Goal: Information Seeking & Learning: Learn about a topic

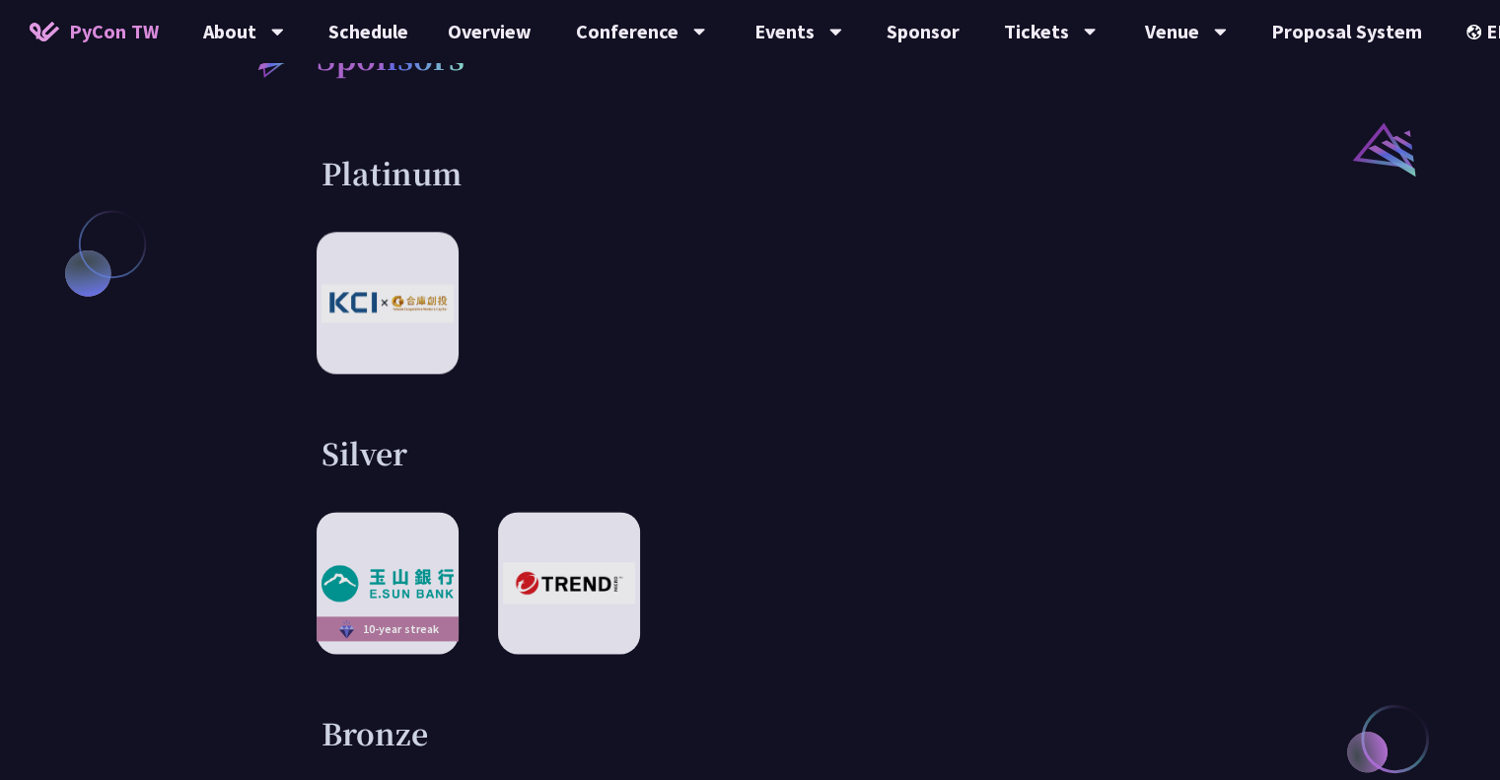
scroll to position [2367, 0]
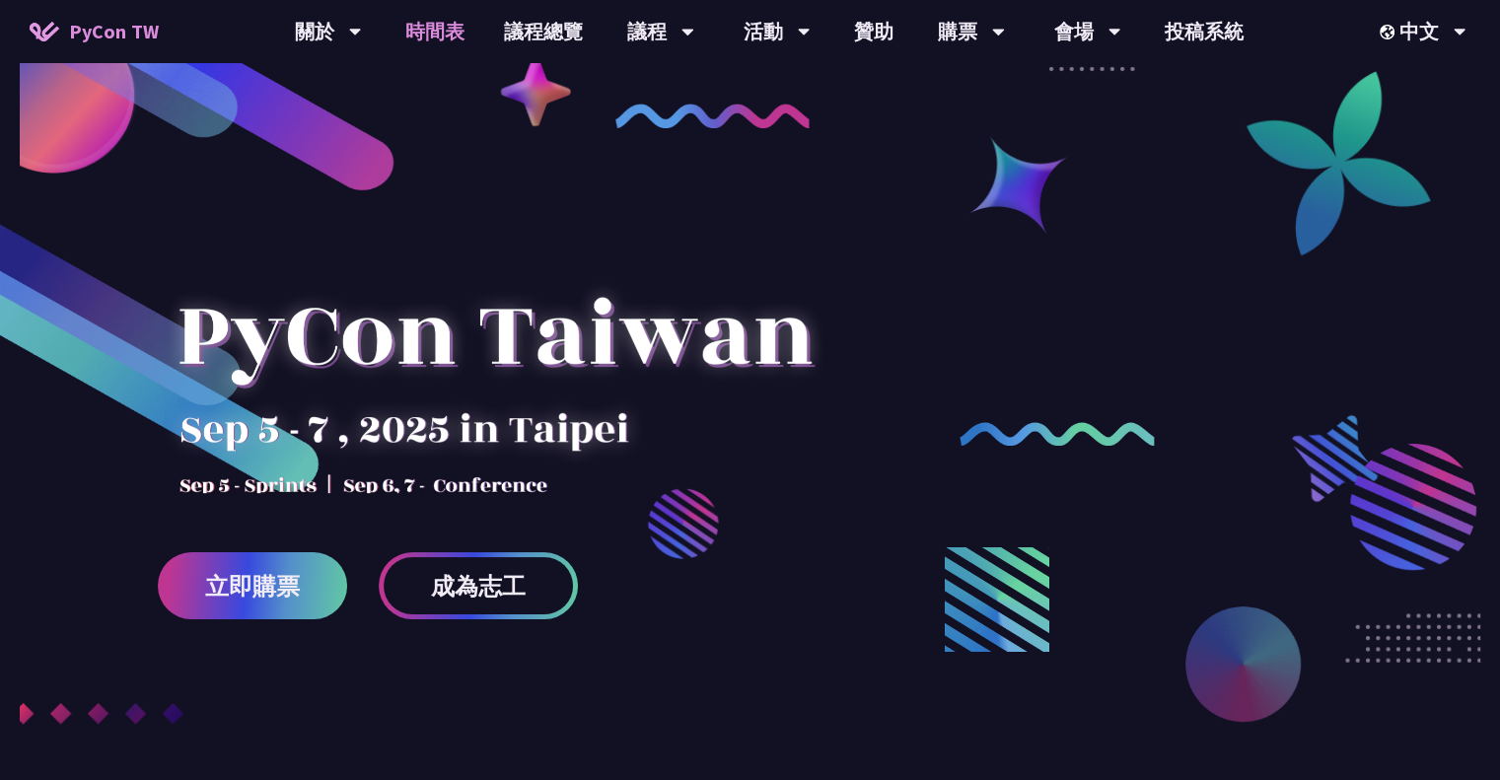
click at [440, 37] on link "時間表" at bounding box center [435, 31] width 99 height 63
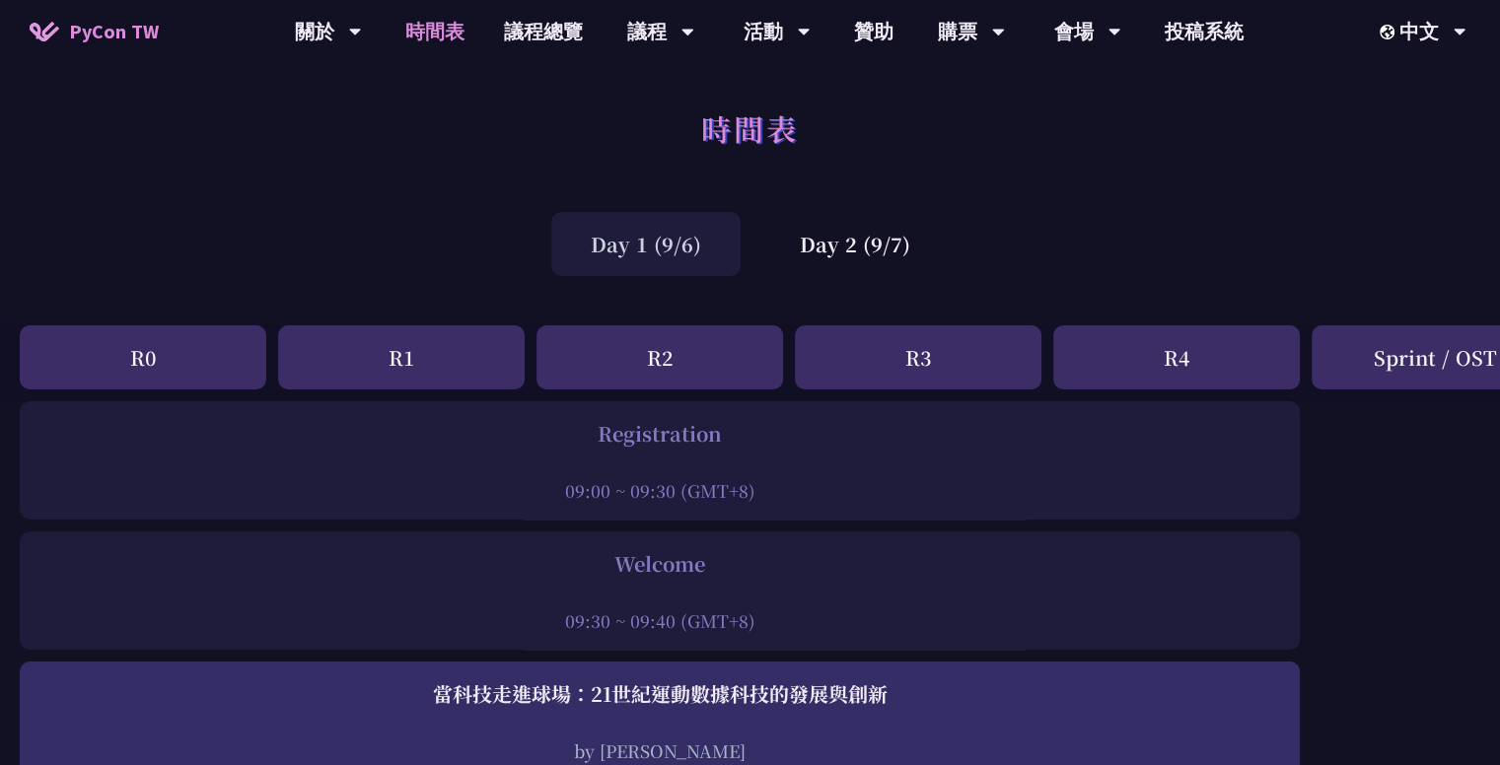
click at [401, 358] on div "R1" at bounding box center [401, 357] width 247 height 64
click at [659, 359] on div "R2" at bounding box center [660, 357] width 247 height 64
click at [906, 362] on div "R3" at bounding box center [918, 357] width 247 height 64
click at [1148, 362] on div "R4" at bounding box center [1176, 357] width 247 height 64
click at [1406, 370] on div "Sprint / OST" at bounding box center [1435, 357] width 247 height 64
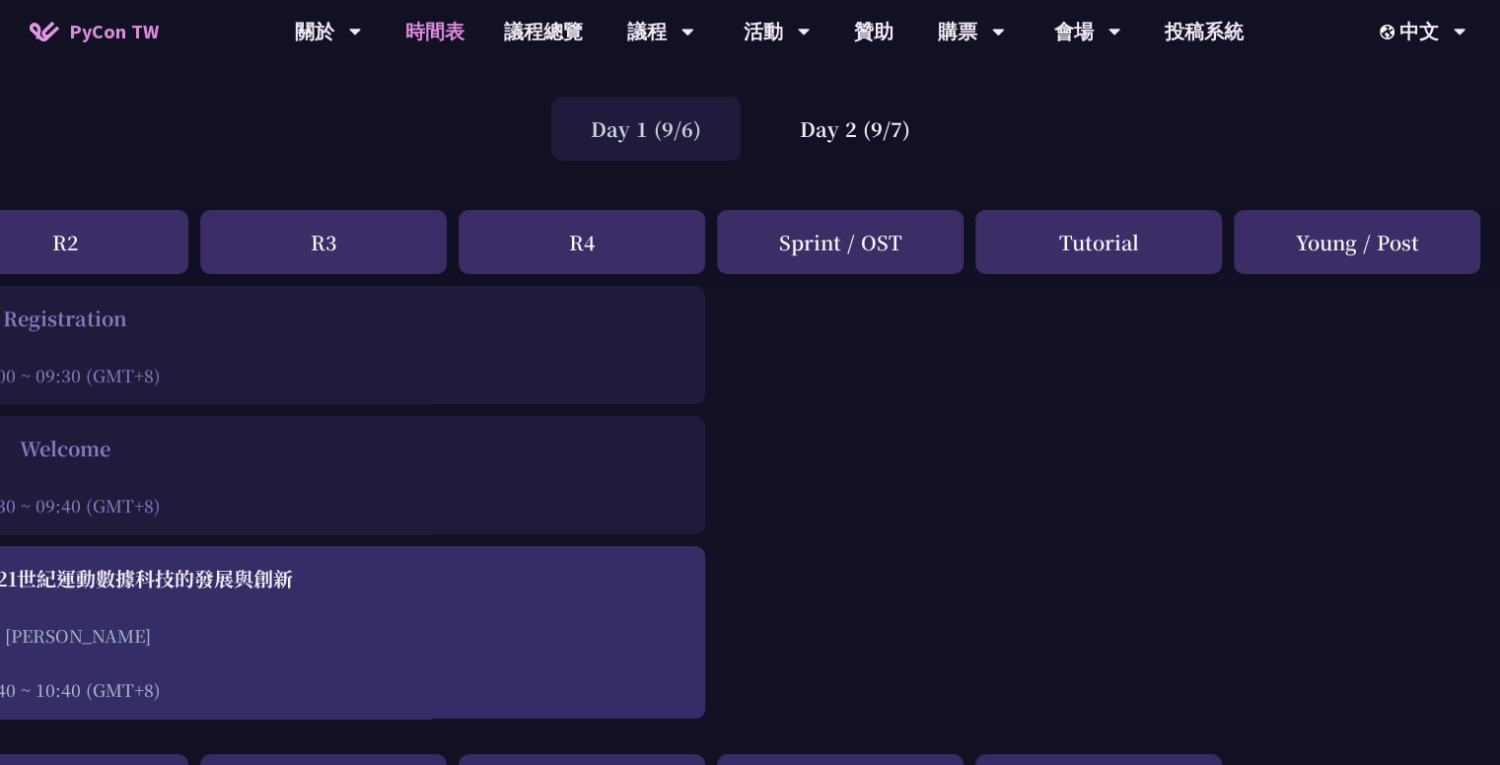
scroll to position [99, 595]
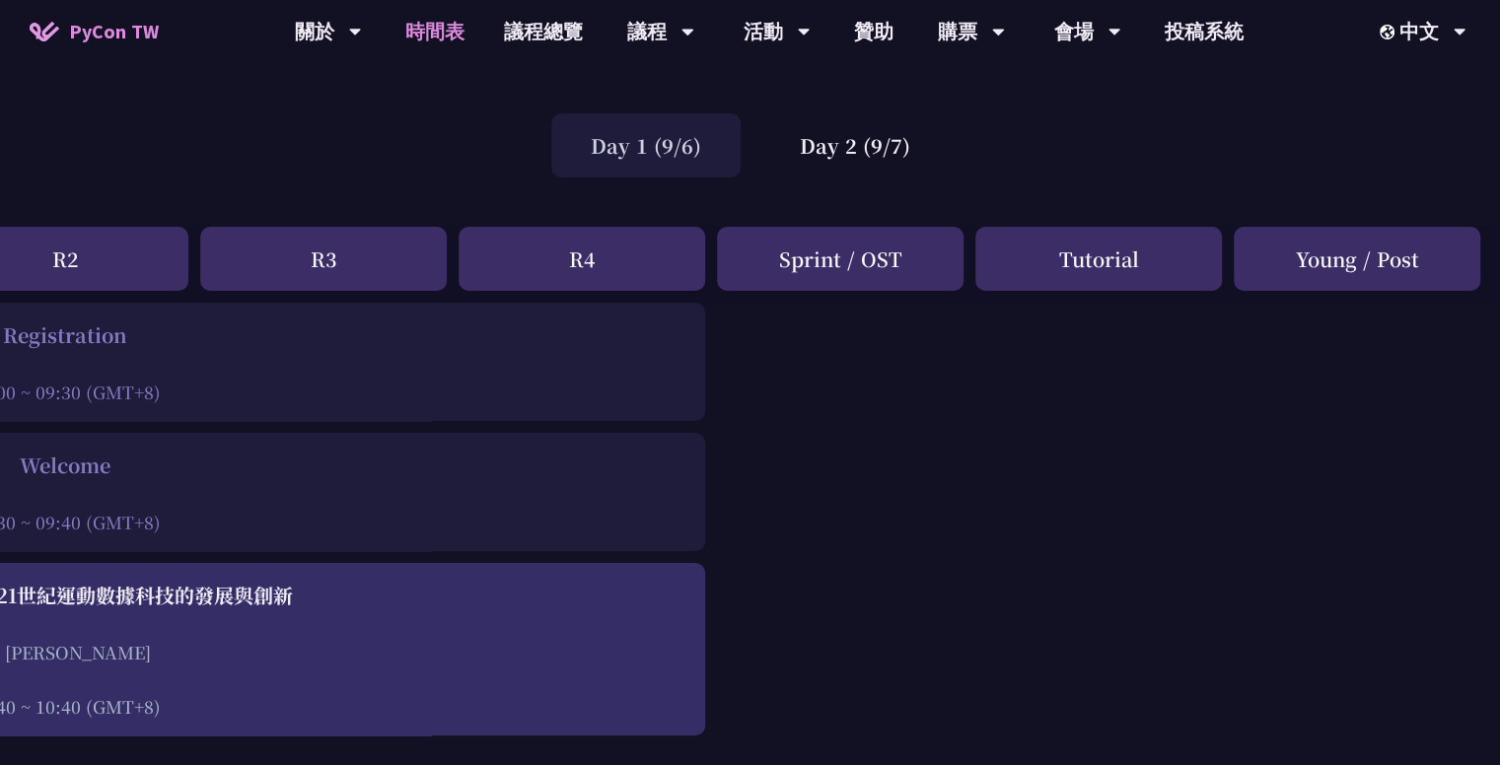
click at [1093, 264] on div "Tutorial" at bounding box center [1098, 259] width 247 height 64
click at [1330, 264] on div "Young / Post" at bounding box center [1357, 259] width 247 height 64
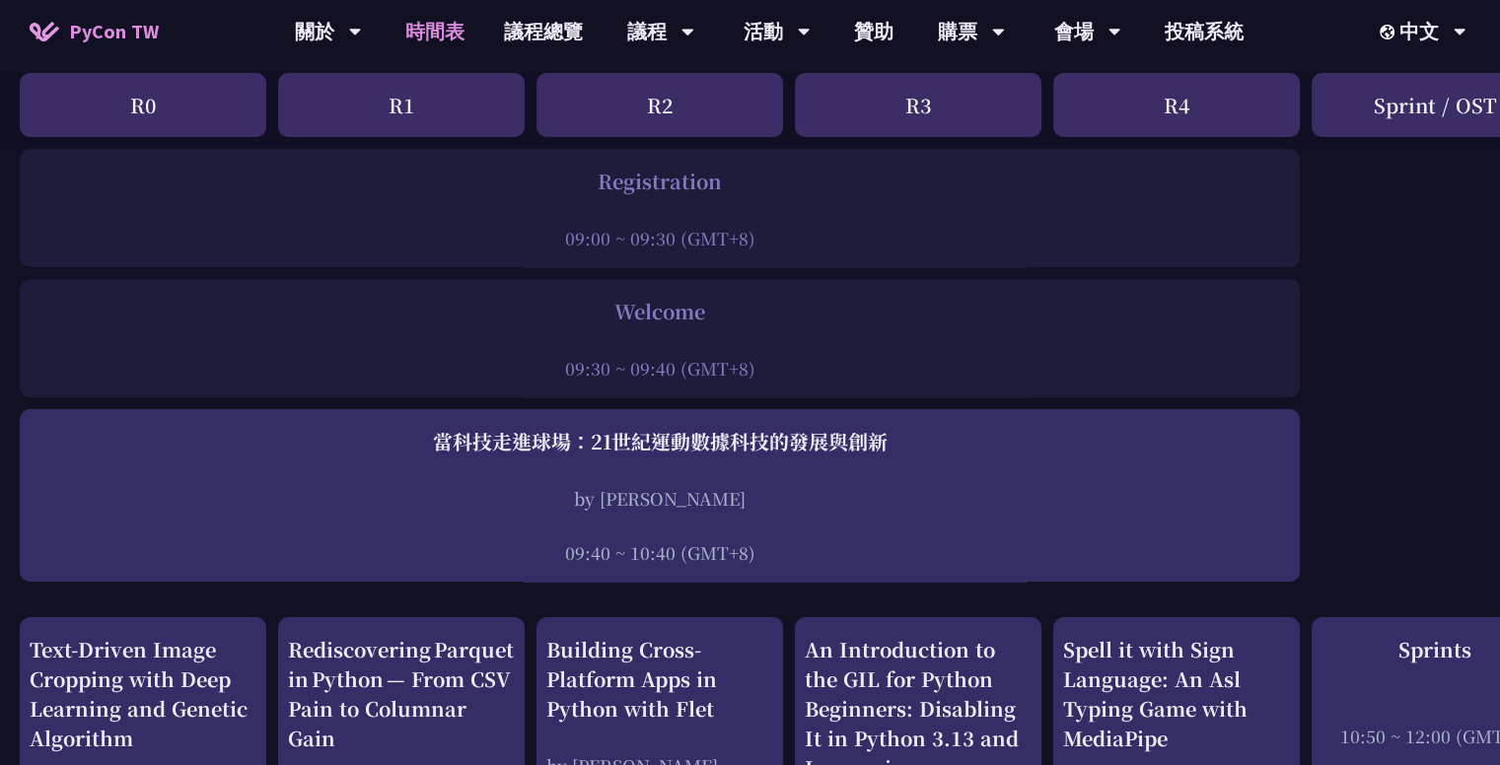
scroll to position [0, 0]
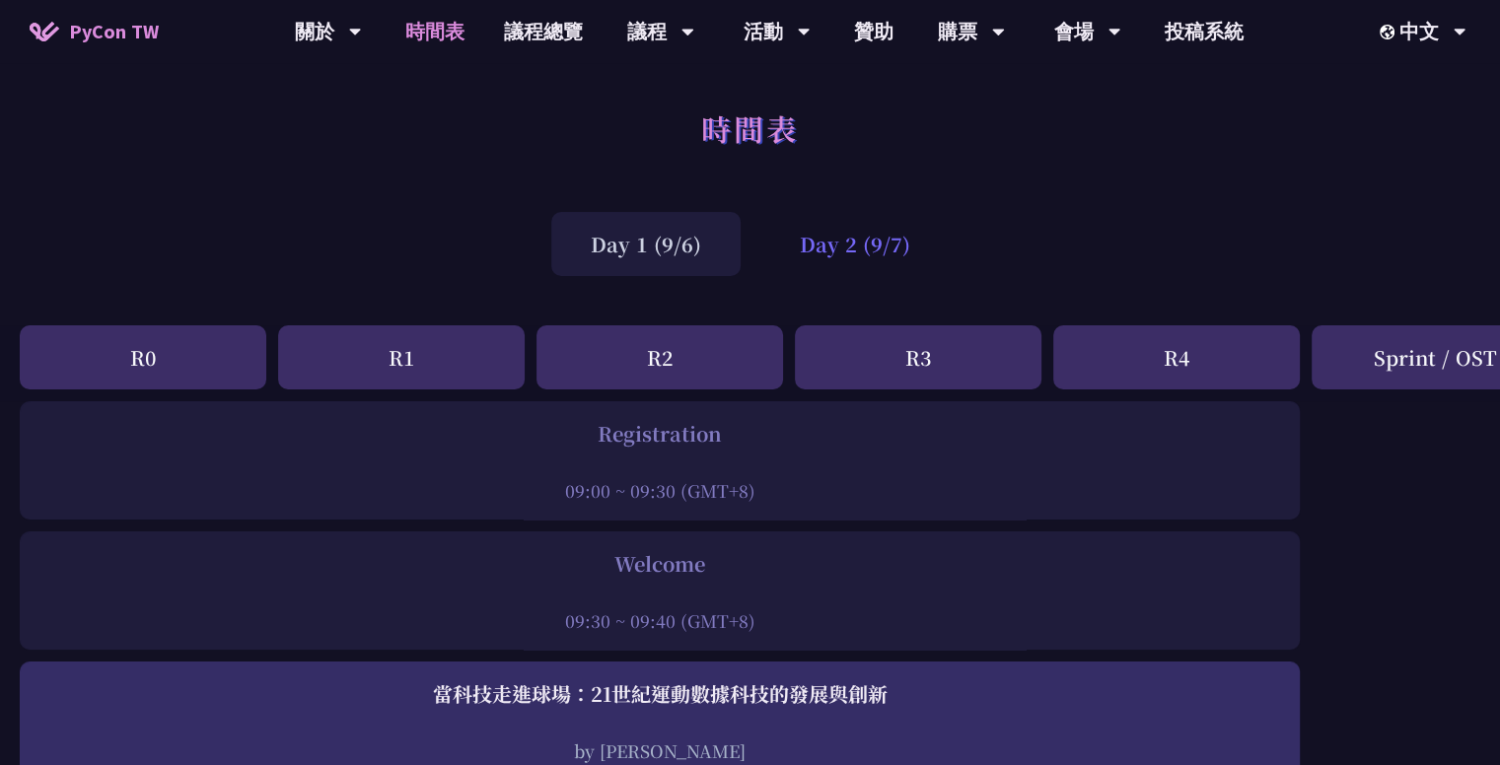
click at [842, 255] on div "Day 2 (9/7)" at bounding box center [854, 244] width 189 height 64
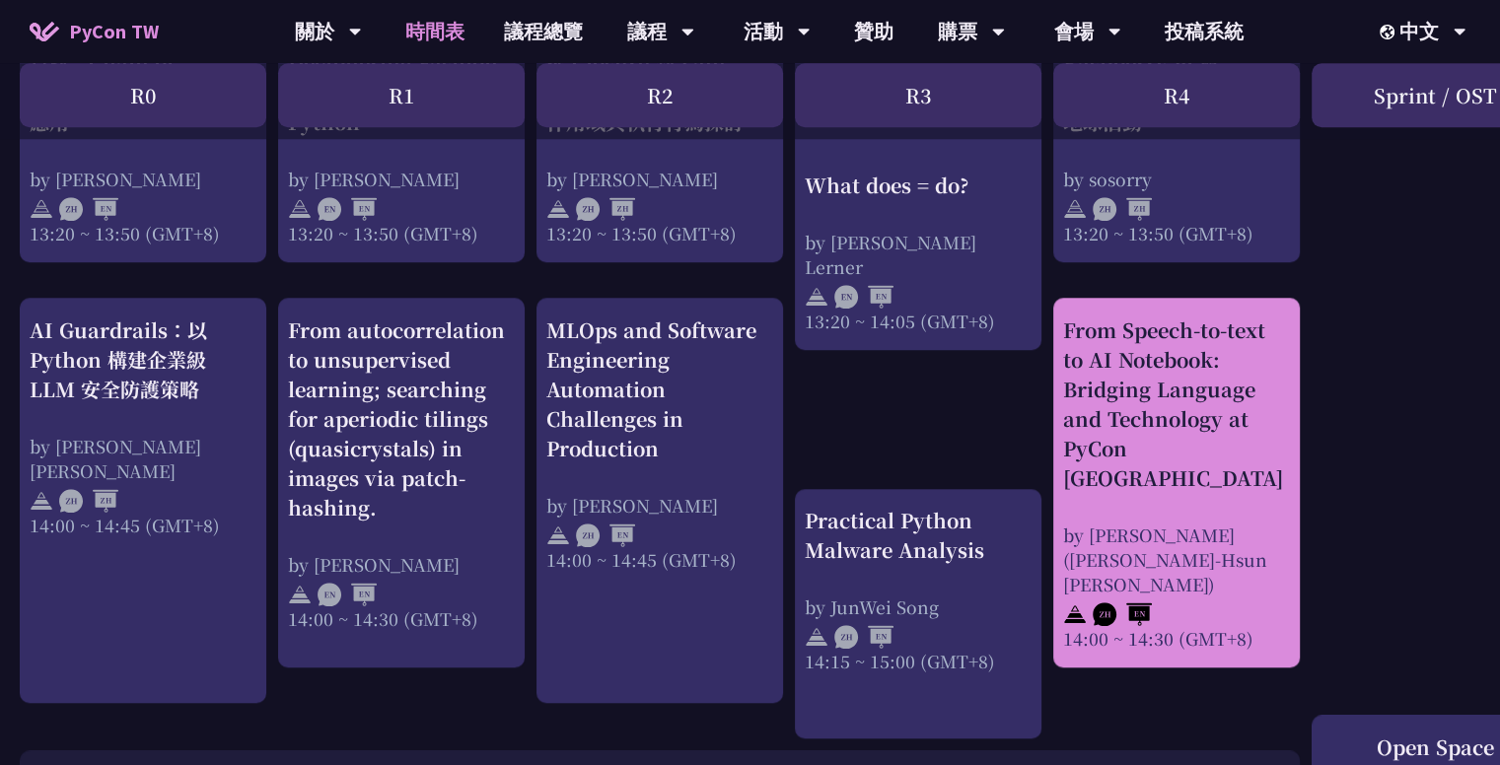
scroll to position [1775, 0]
